Goal: Navigation & Orientation: Find specific page/section

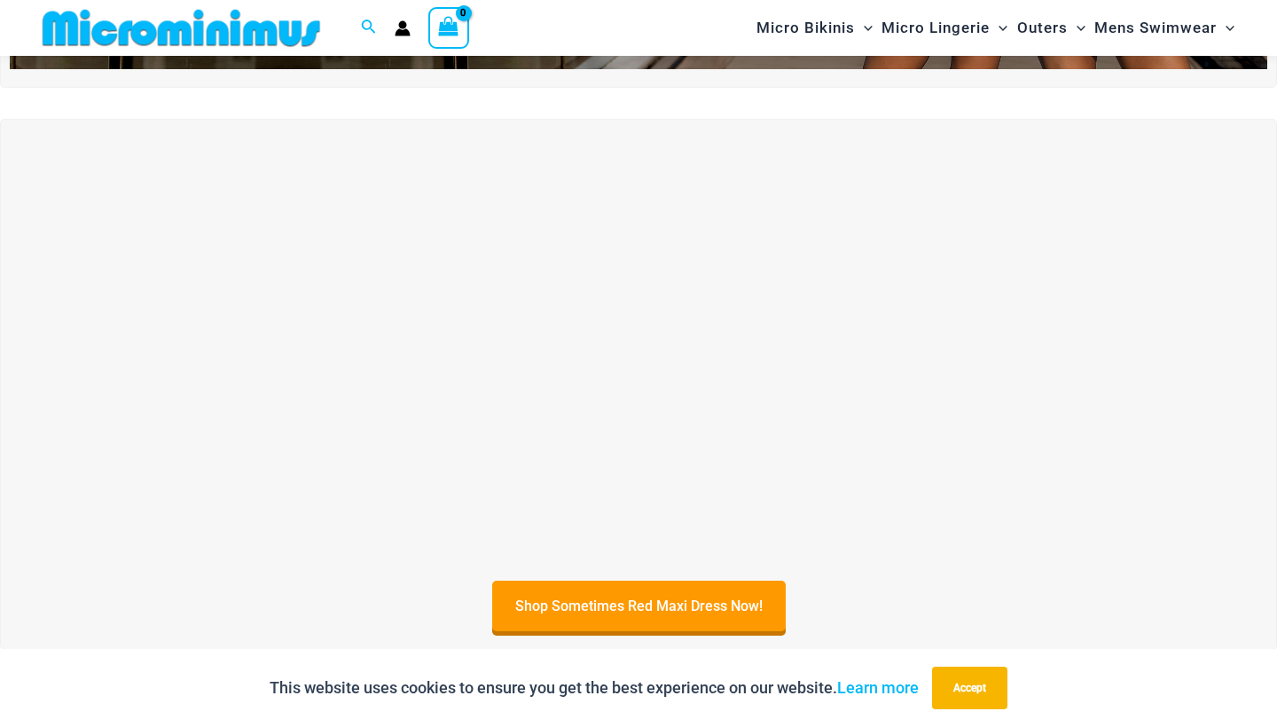
scroll to position [566, 0]
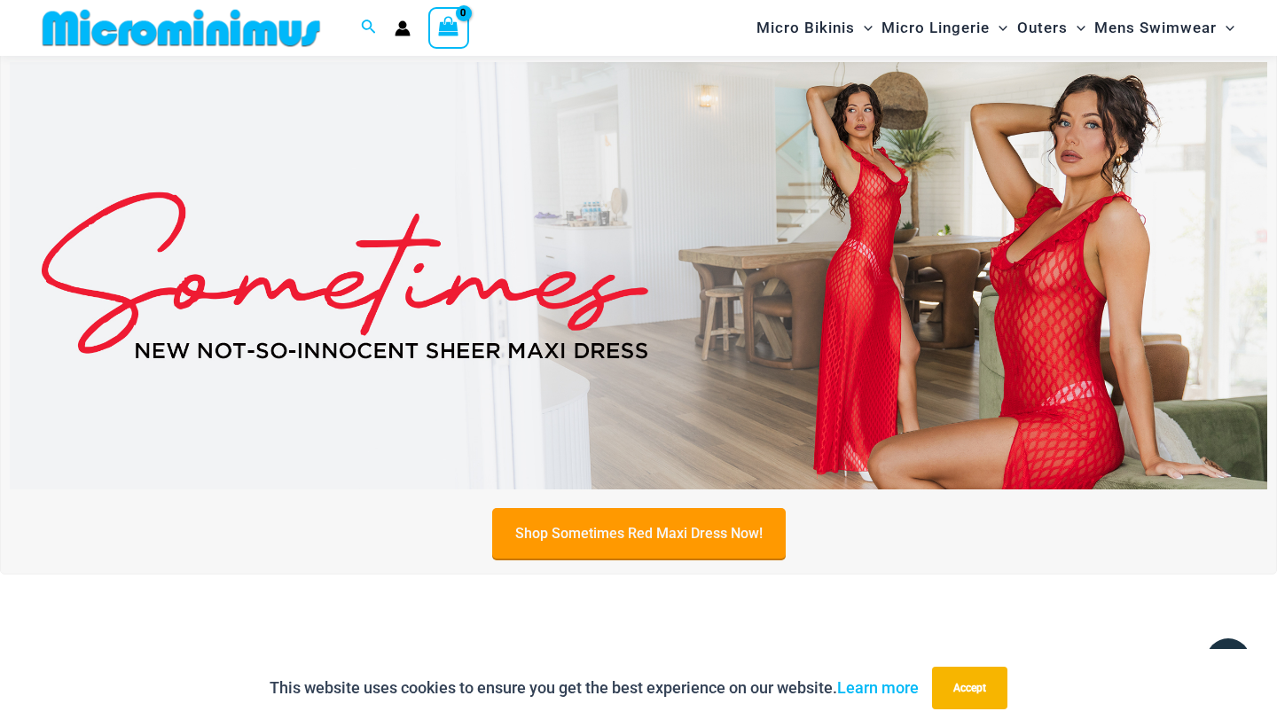
click at [535, 538] on link "Shop Sometimes Red Maxi Dress Now!" at bounding box center [638, 533] width 293 height 51
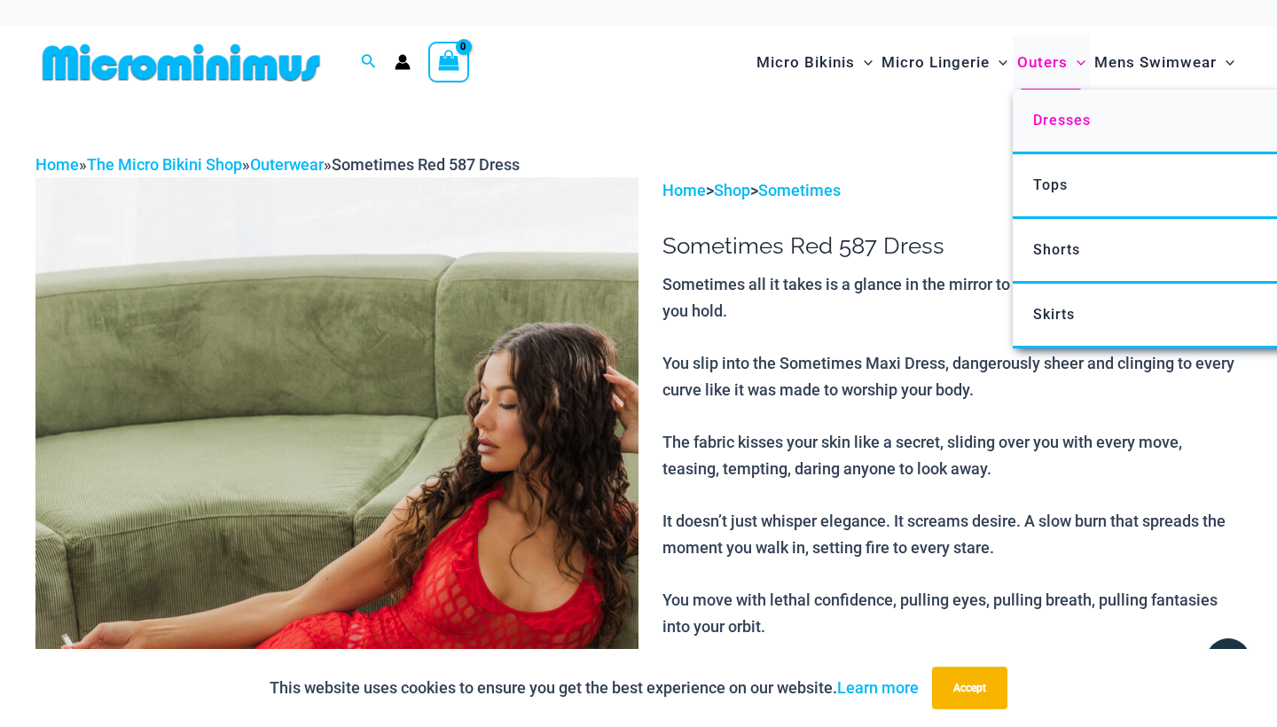
click at [1048, 119] on span "Dresses" at bounding box center [1062, 120] width 58 height 17
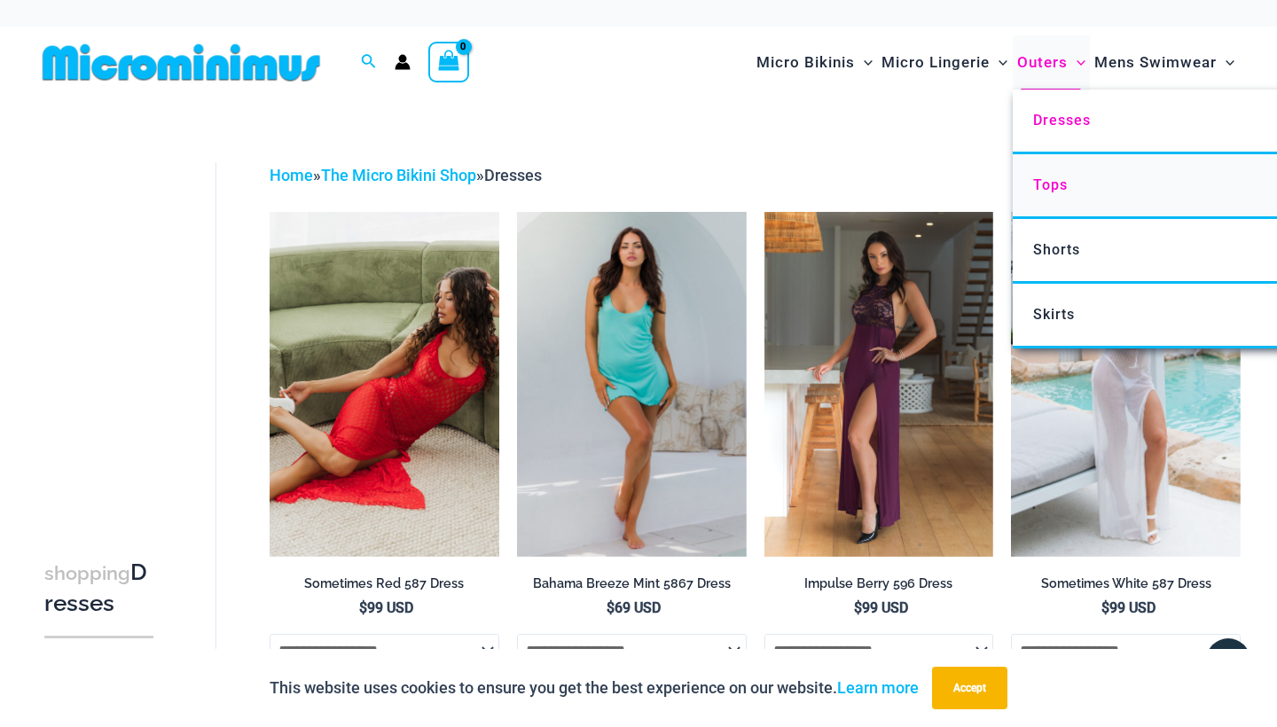
click at [1043, 176] on span "Tops" at bounding box center [1050, 184] width 35 height 17
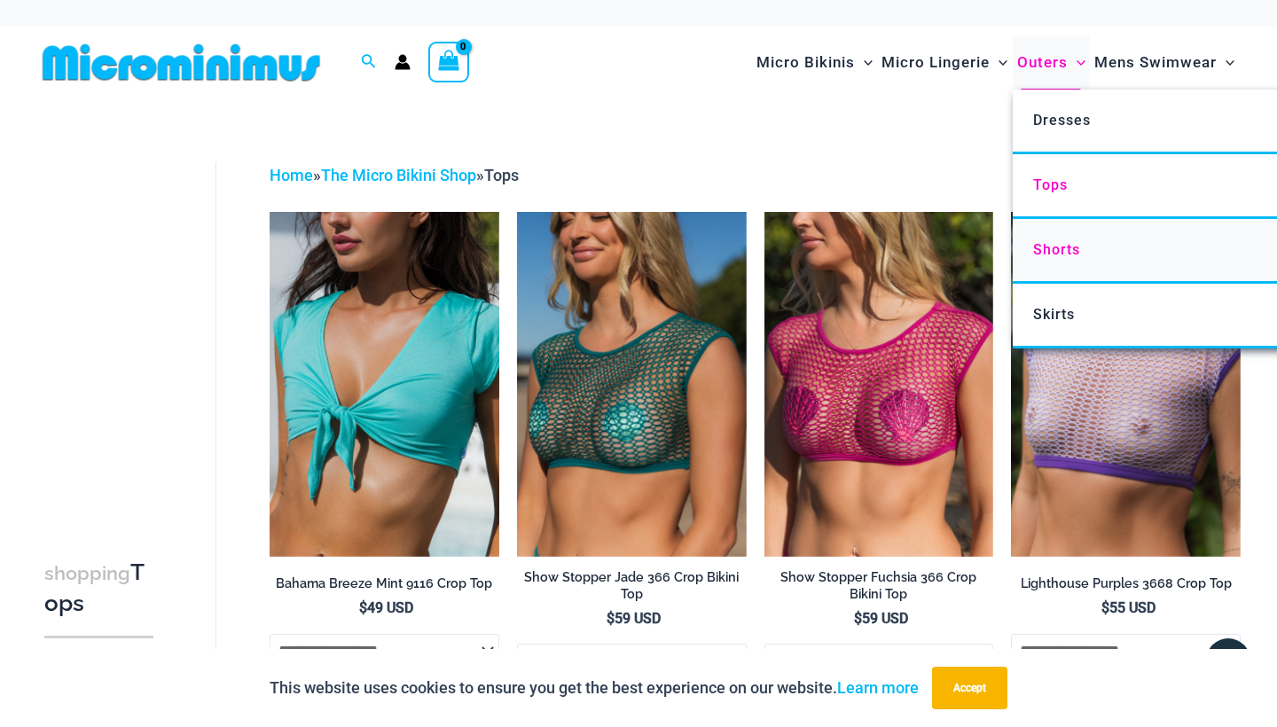
click at [1044, 243] on span "Shorts" at bounding box center [1056, 249] width 47 height 17
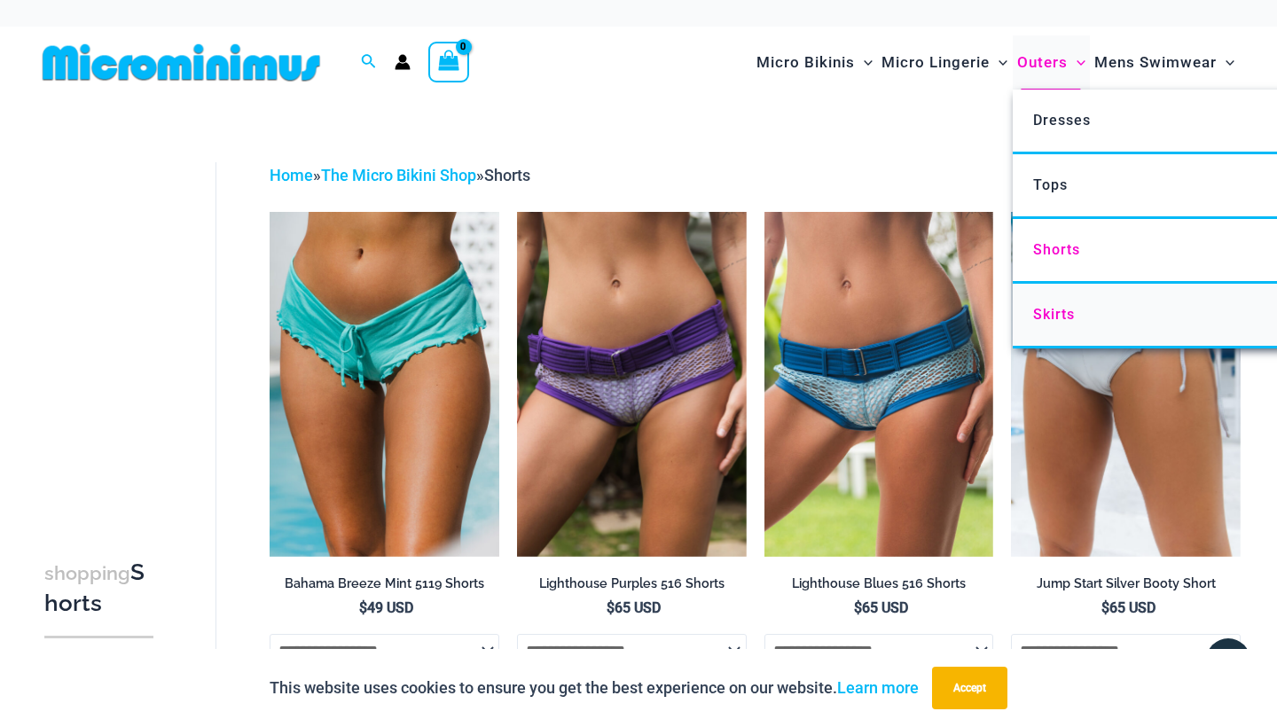
click at [1033, 319] on span "Skirts" at bounding box center [1054, 314] width 42 height 17
